Goal: Information Seeking & Learning: Learn about a topic

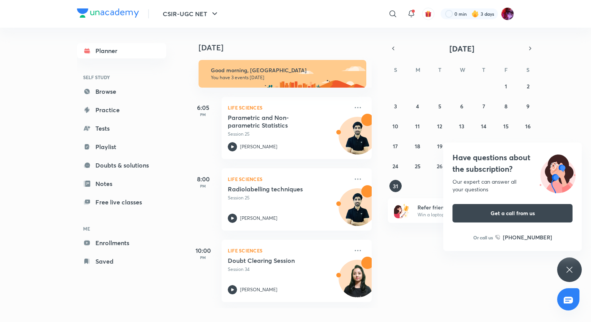
click at [574, 267] on div "Have questions about the subscription? Our expert can answer all your questions…" at bounding box center [569, 270] width 25 height 25
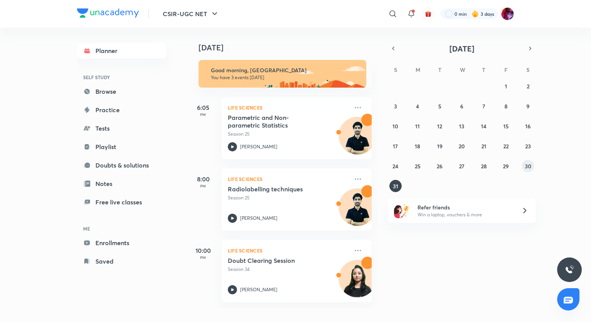
click at [530, 164] on abbr "30" at bounding box center [528, 166] width 7 height 7
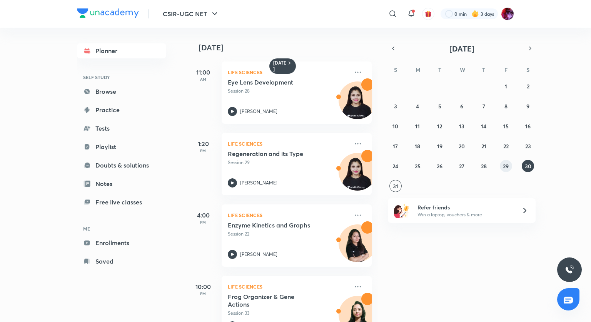
click at [506, 163] on abbr "29" at bounding box center [506, 166] width 6 height 7
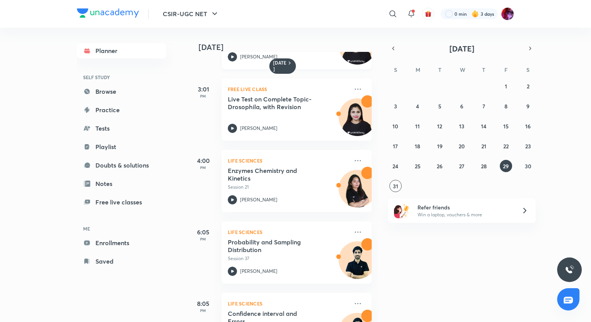
scroll to position [154, 0]
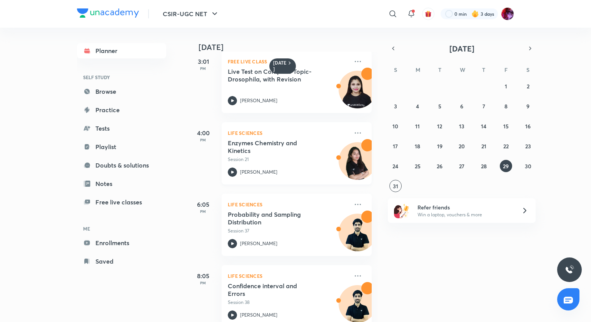
click at [231, 172] on icon at bounding box center [232, 172] width 3 height 3
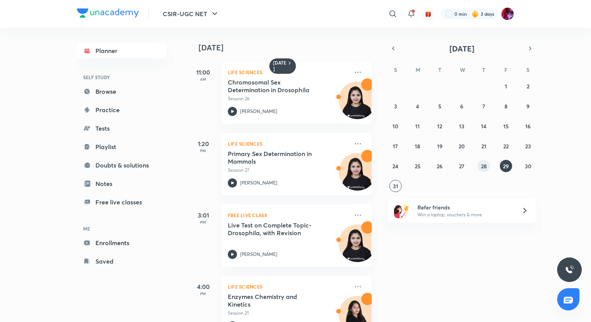
click at [486, 165] on abbr "28" at bounding box center [484, 166] width 6 height 7
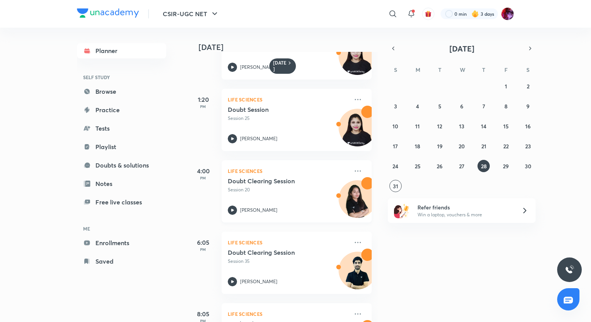
scroll to position [47, 0]
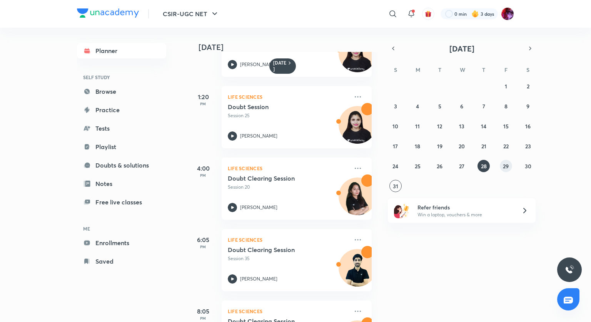
click at [505, 165] on abbr "29" at bounding box center [506, 166] width 6 height 7
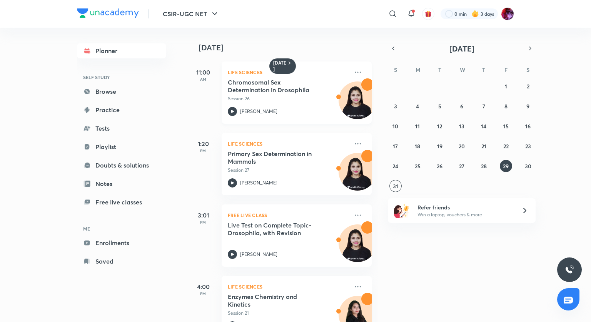
click at [232, 110] on icon at bounding box center [232, 111] width 9 height 9
drag, startPoint x: 285, startPoint y: 100, endPoint x: 296, endPoint y: 100, distance: 10.4
click at [292, 100] on p "Session 26" at bounding box center [288, 98] width 121 height 7
click at [232, 112] on icon at bounding box center [232, 111] width 3 height 3
click at [484, 172] on button "28" at bounding box center [484, 166] width 12 height 12
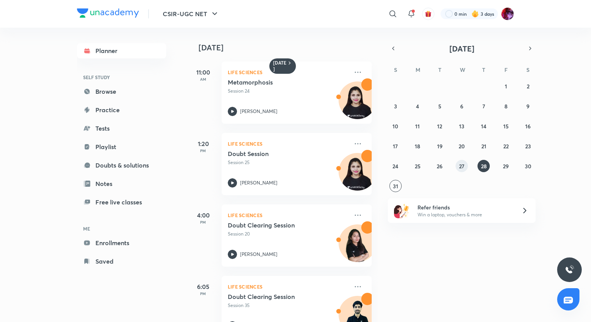
click at [461, 164] on abbr "27" at bounding box center [461, 166] width 5 height 7
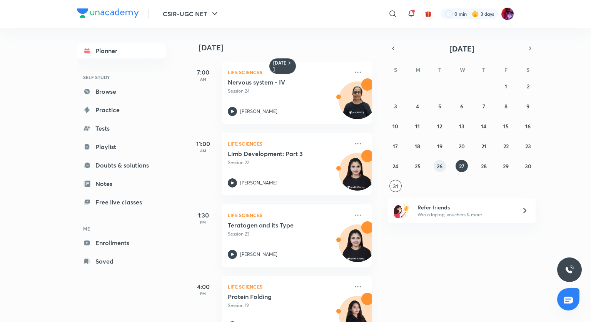
click at [439, 166] on abbr "26" at bounding box center [440, 166] width 6 height 7
click at [419, 166] on abbr "25" at bounding box center [418, 166] width 6 height 7
click at [396, 166] on abbr "24" at bounding box center [396, 166] width 6 height 7
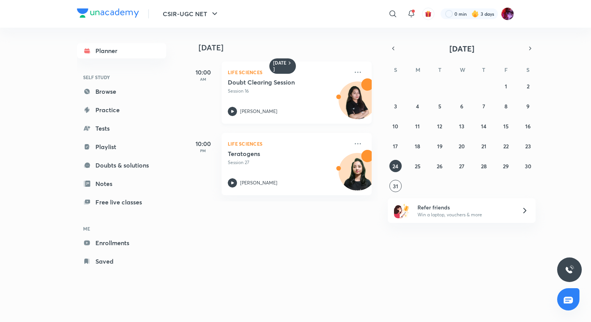
click at [259, 102] on div "Doubt Clearing Session Session 16 Neelam Verma" at bounding box center [288, 98] width 121 height 38
click at [529, 149] on abbr "23" at bounding box center [528, 146] width 6 height 7
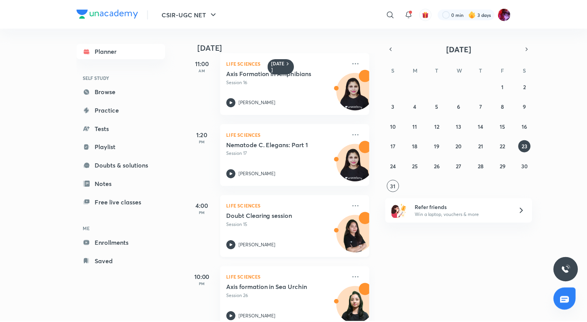
scroll to position [100, 0]
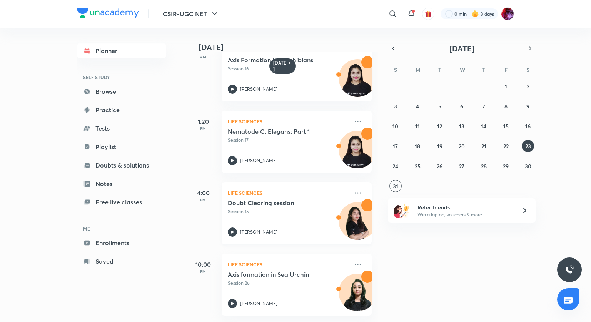
click at [232, 231] on icon at bounding box center [232, 232] width 3 height 3
click at [353, 118] on icon at bounding box center [357, 121] width 9 height 9
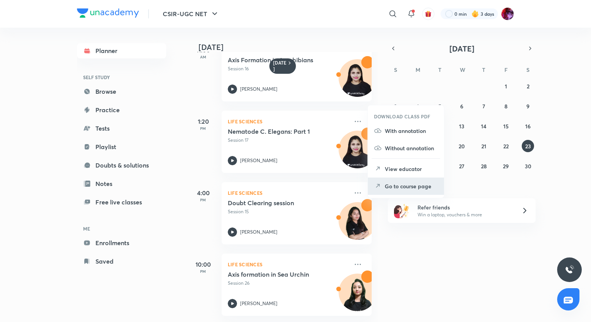
click at [405, 181] on li "Go to course page" at bounding box center [406, 186] width 76 height 17
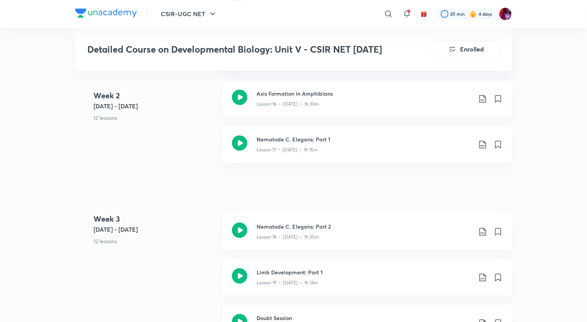
scroll to position [1193, 0]
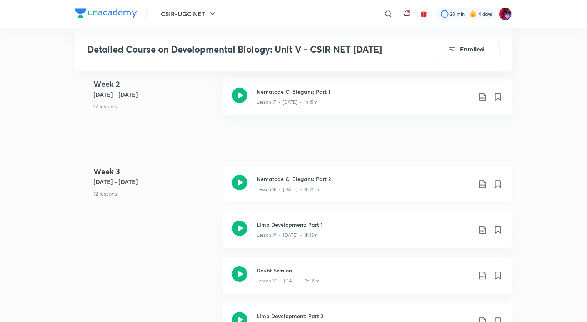
click at [242, 184] on icon at bounding box center [239, 182] width 15 height 15
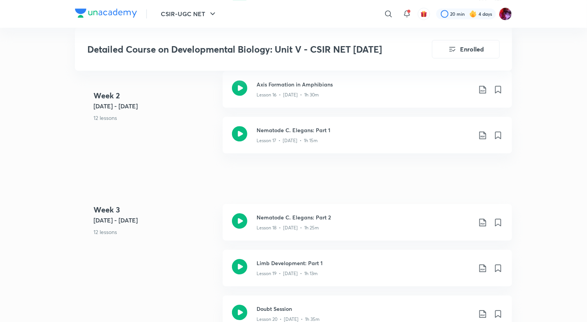
scroll to position [1193, 0]
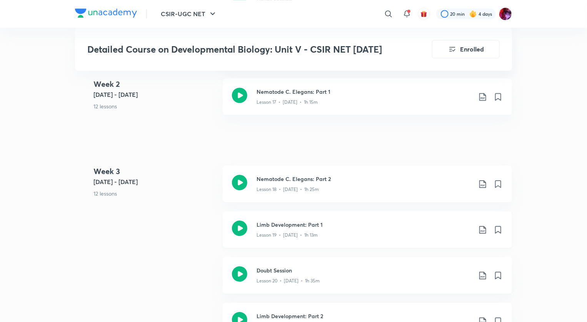
click at [243, 230] on icon at bounding box center [239, 228] width 15 height 15
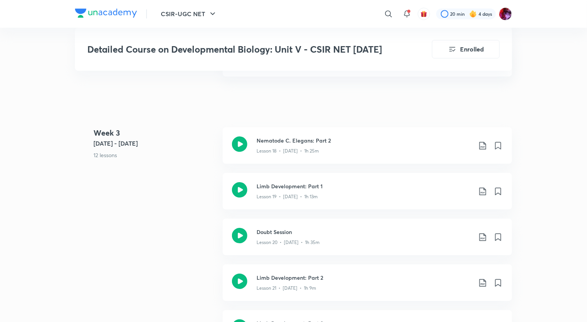
scroll to position [1270, 0]
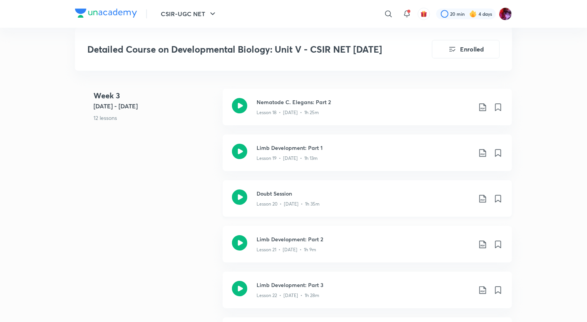
click at [237, 195] on icon at bounding box center [239, 197] width 15 height 15
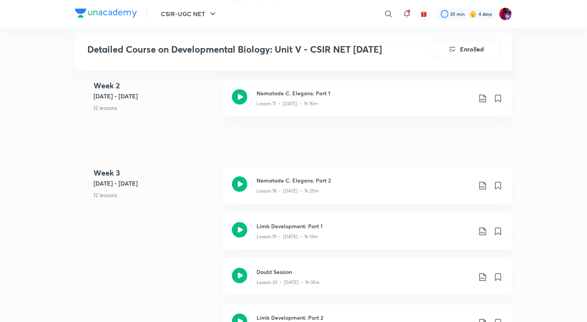
scroll to position [1193, 0]
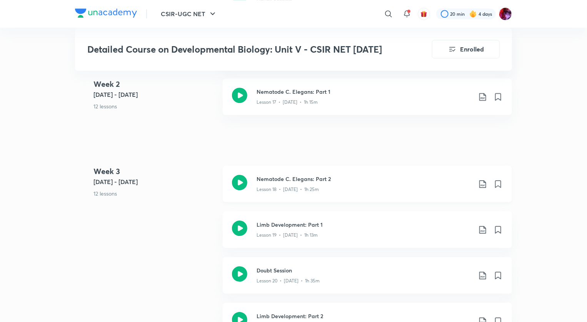
click at [482, 185] on icon at bounding box center [482, 184] width 7 height 8
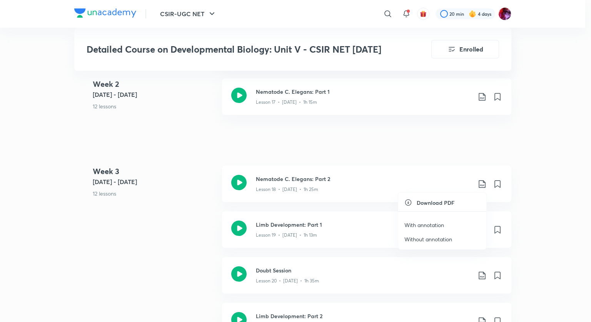
click at [421, 227] on p "With annotation" at bounding box center [424, 225] width 40 height 8
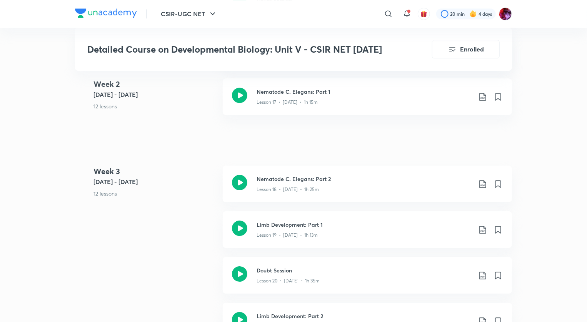
scroll to position [1231, 0]
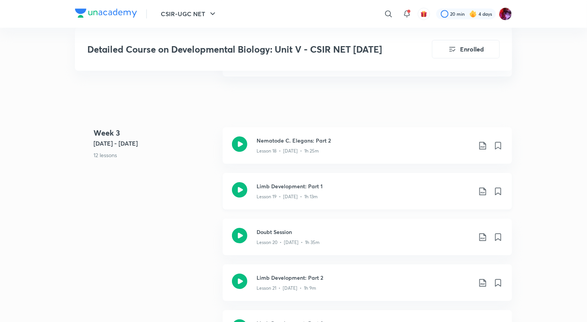
click at [483, 190] on icon at bounding box center [482, 191] width 9 height 9
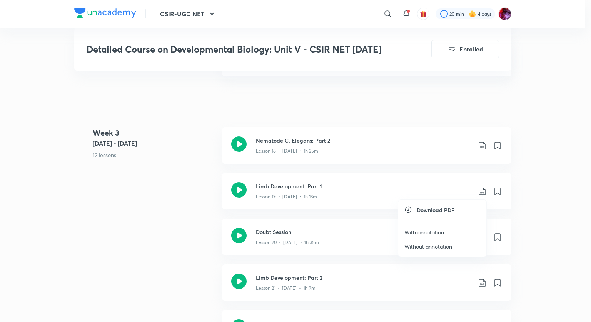
click at [423, 232] on p "With annotation" at bounding box center [424, 233] width 40 height 8
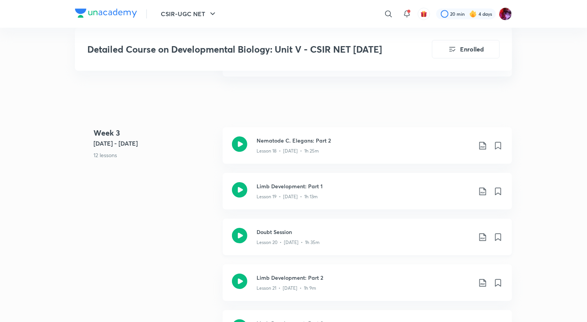
scroll to position [1270, 0]
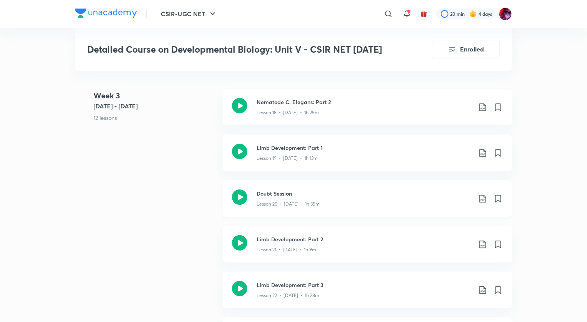
click at [480, 199] on icon at bounding box center [482, 198] width 9 height 9
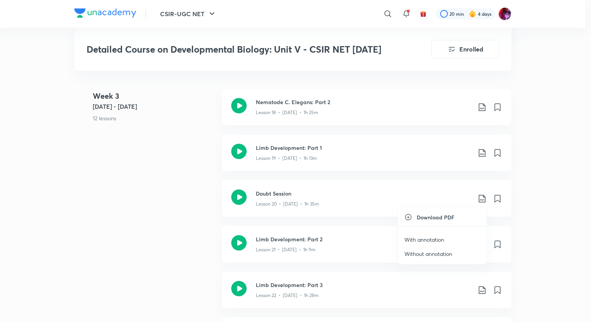
click at [433, 239] on p "With annotation" at bounding box center [424, 240] width 40 height 8
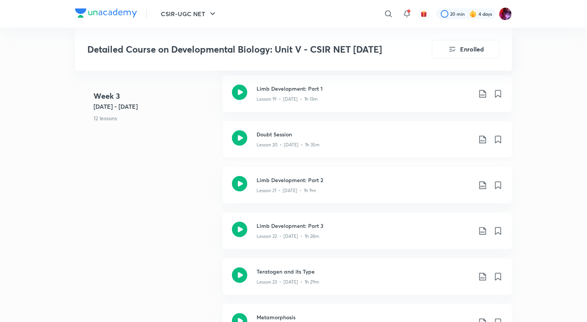
scroll to position [1347, 0]
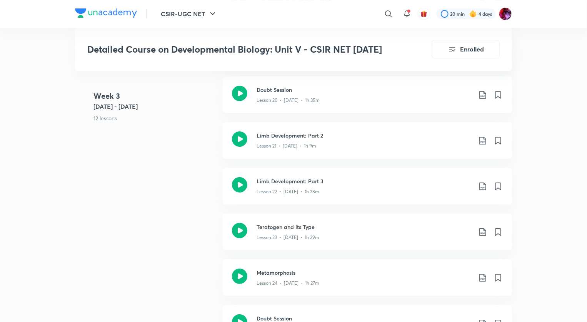
scroll to position [1385, 0]
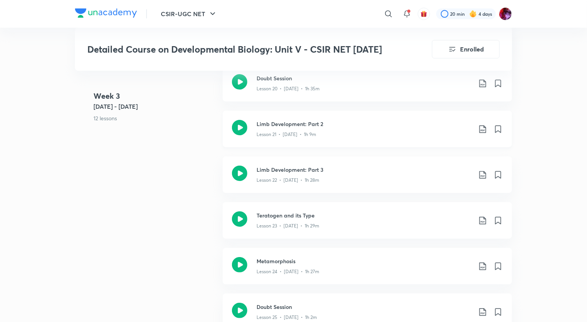
click at [482, 132] on icon at bounding box center [482, 129] width 9 height 9
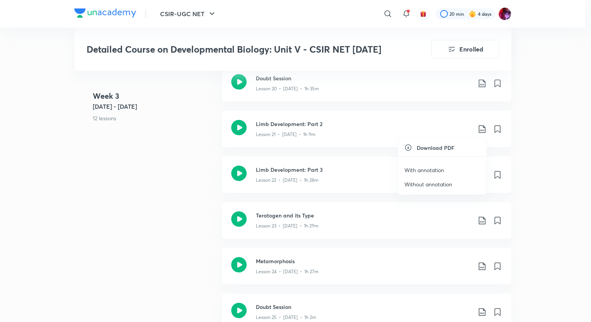
click at [429, 170] on p "With annotation" at bounding box center [424, 170] width 40 height 8
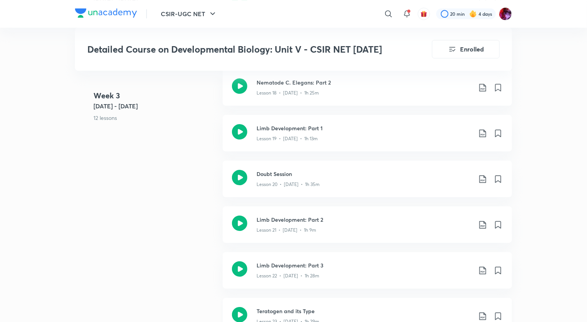
scroll to position [1308, 0]
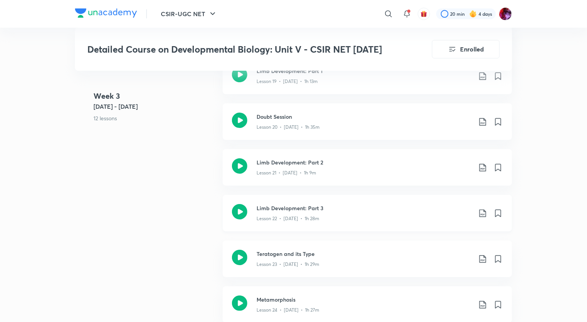
click at [479, 214] on icon at bounding box center [482, 213] width 9 height 9
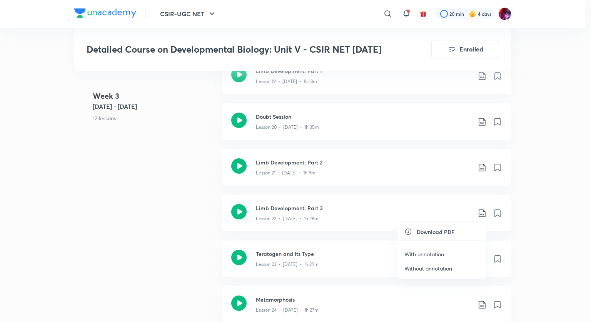
click at [440, 253] on p "With annotation" at bounding box center [424, 255] width 40 height 8
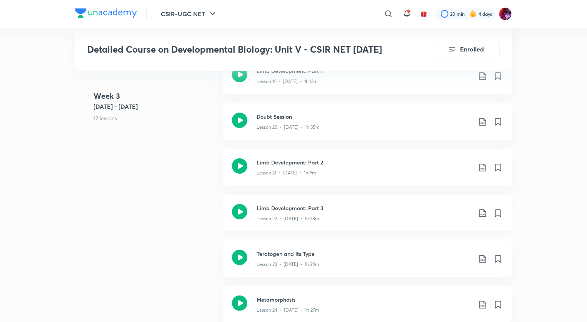
scroll to position [1385, 0]
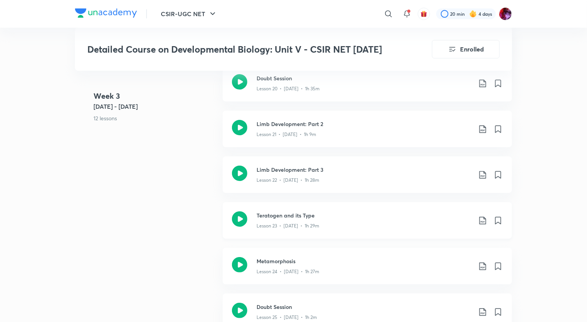
click at [483, 221] on icon at bounding box center [482, 220] width 9 height 9
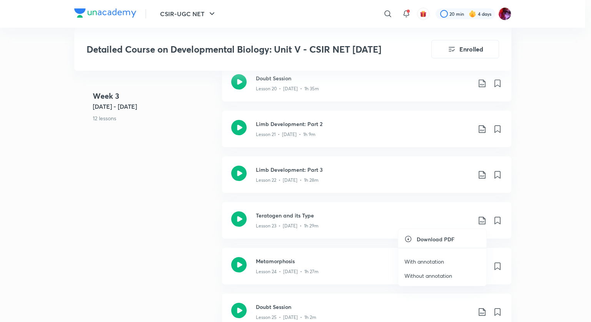
click at [433, 262] on p "With annotation" at bounding box center [424, 262] width 40 height 8
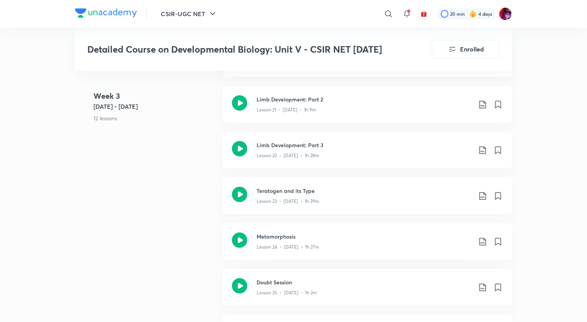
scroll to position [1424, 0]
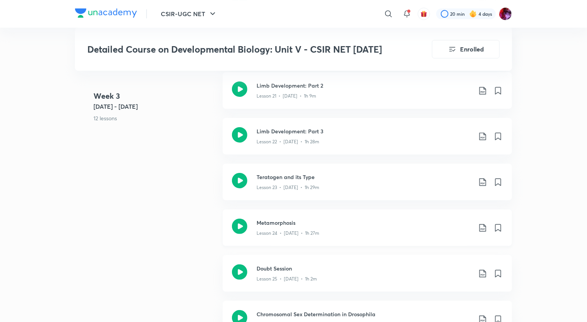
click at [484, 231] on icon at bounding box center [482, 228] width 7 height 8
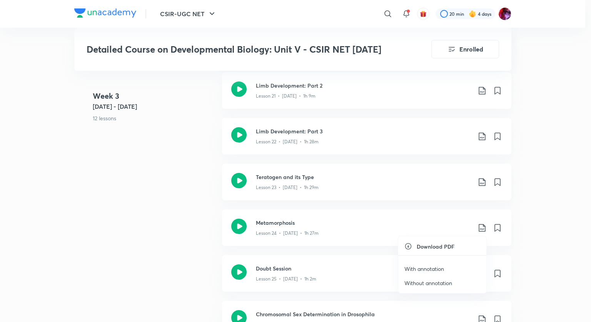
click at [431, 268] on p "With annotation" at bounding box center [424, 269] width 40 height 8
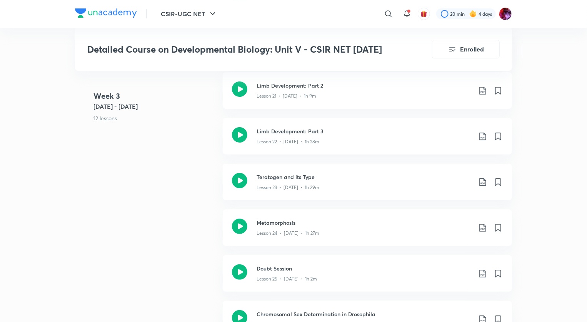
scroll to position [1462, 0]
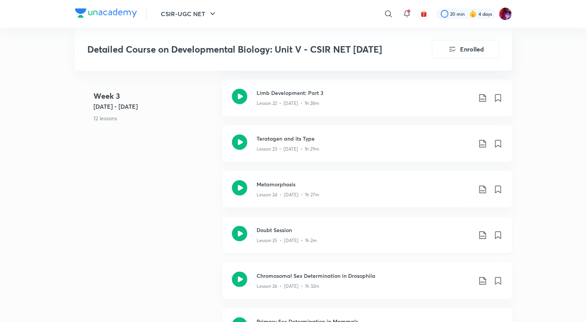
click at [481, 236] on icon at bounding box center [482, 235] width 9 height 9
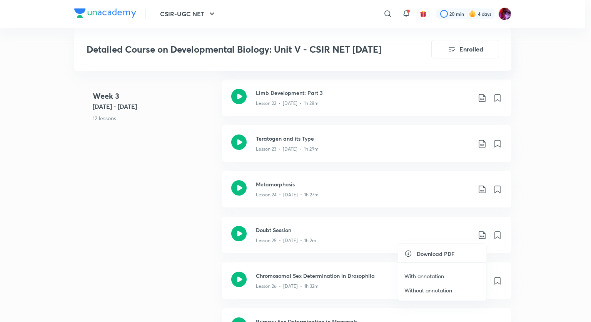
click at [426, 277] on p "With annotation" at bounding box center [424, 276] width 40 height 8
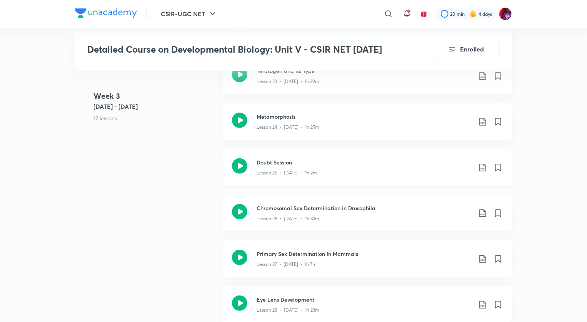
scroll to position [1539, 0]
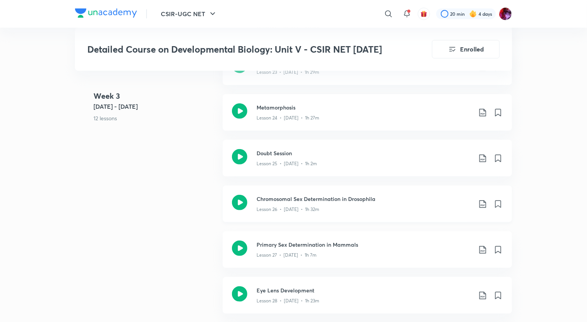
click at [481, 202] on icon at bounding box center [482, 204] width 9 height 9
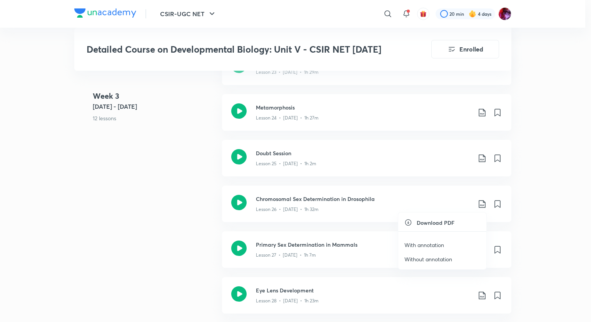
click at [431, 245] on p "With annotation" at bounding box center [424, 245] width 40 height 8
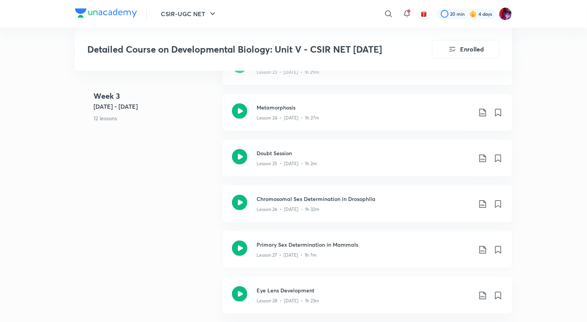
click at [480, 250] on icon at bounding box center [482, 250] width 9 height 9
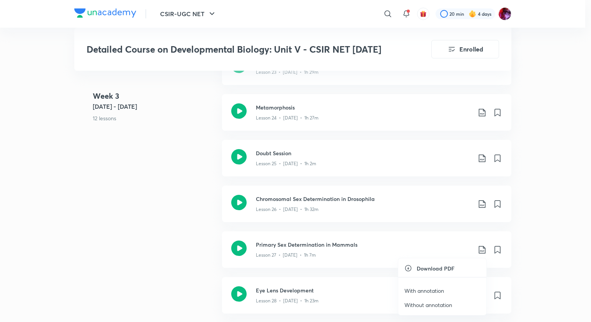
click at [429, 289] on p "With annotation" at bounding box center [424, 291] width 40 height 8
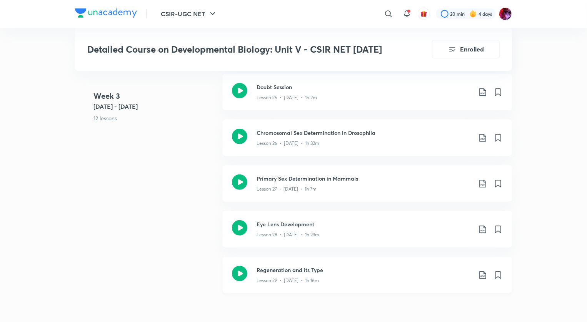
scroll to position [1616, 0]
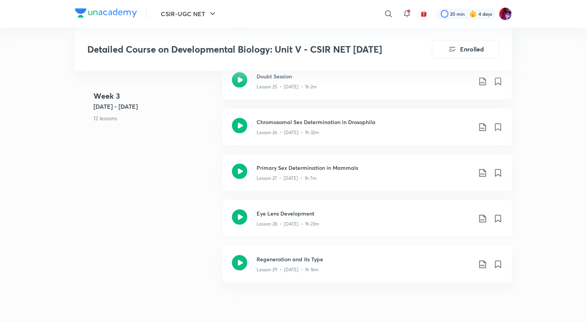
click at [481, 224] on div "Eye Lens Development Lesson 28 • Aug 30 • 1h 23m" at bounding box center [380, 219] width 246 height 18
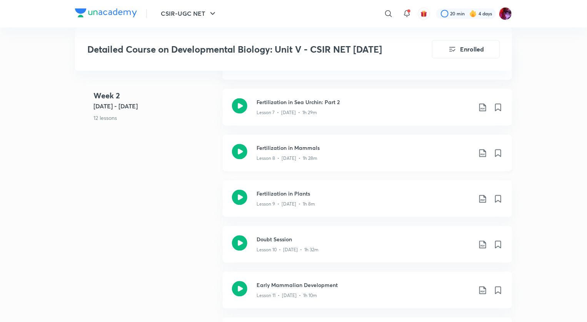
scroll to position [770, 0]
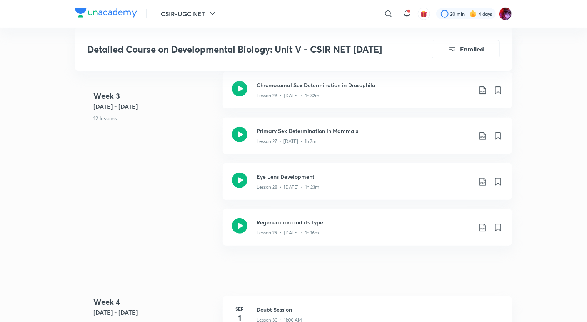
scroll to position [1655, 0]
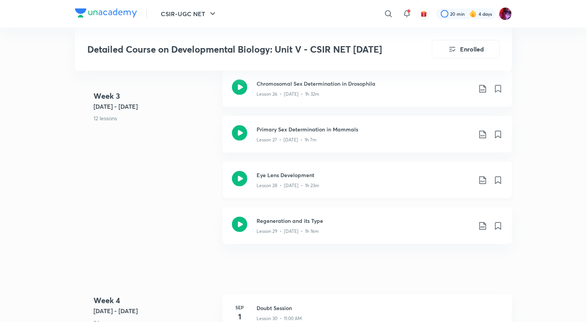
click at [483, 178] on icon at bounding box center [482, 180] width 9 height 9
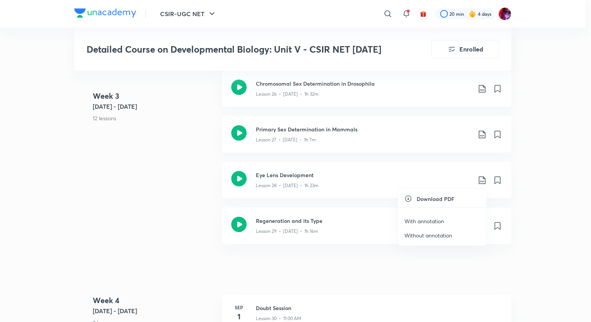
click at [447, 197] on h6 "Download PDF" at bounding box center [436, 199] width 38 height 8
click at [424, 222] on p "With annotation" at bounding box center [424, 221] width 40 height 8
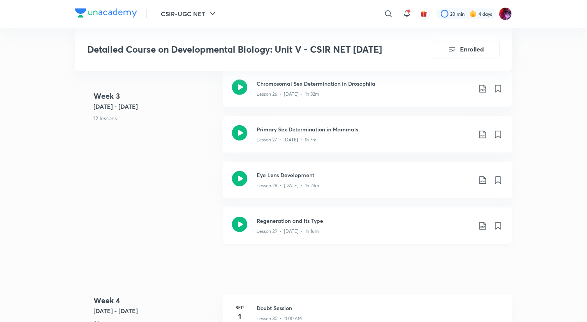
click at [483, 223] on icon at bounding box center [482, 226] width 9 height 9
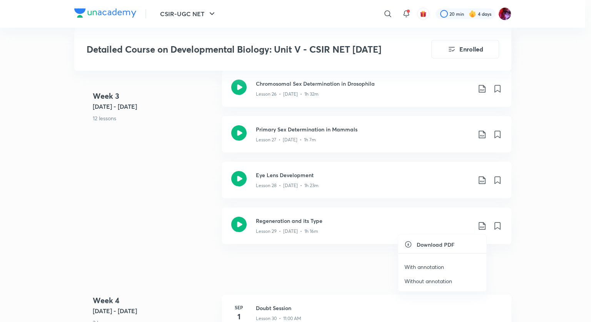
click at [426, 266] on p "With annotation" at bounding box center [424, 267] width 40 height 8
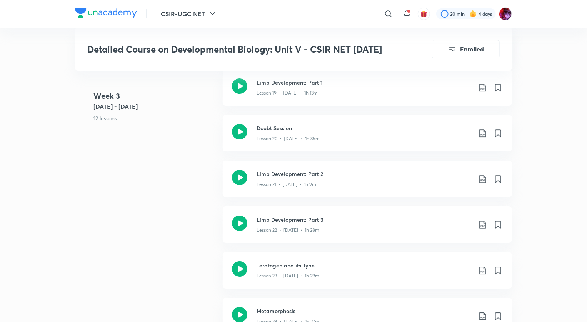
scroll to position [1308, 0]
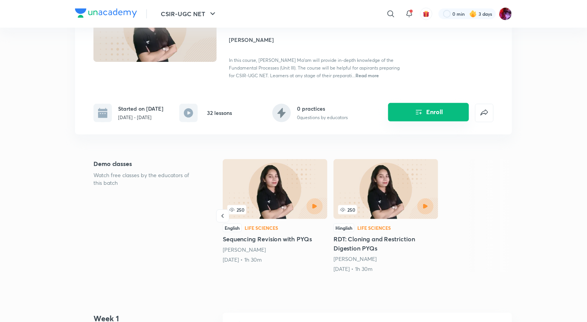
click at [414, 117] on icon "Enroll" at bounding box center [418, 112] width 9 height 9
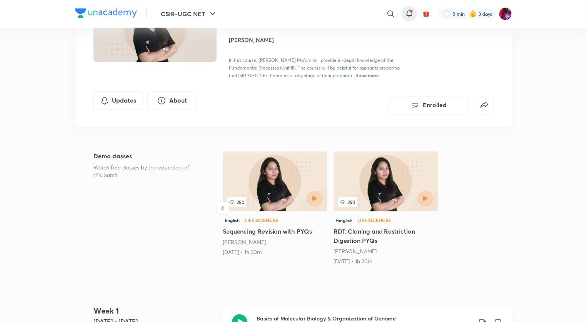
click at [411, 10] on span at bounding box center [411, 11] width 3 height 3
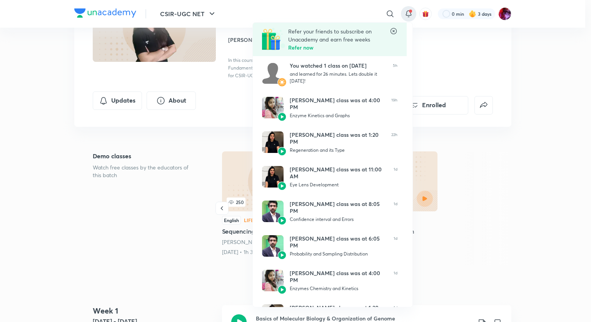
click at [467, 78] on div at bounding box center [295, 161] width 591 height 322
